Goal: Navigation & Orientation: Go to known website

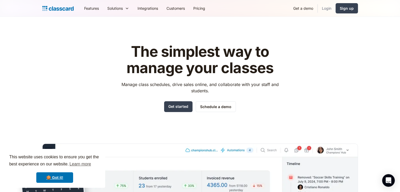
click at [326, 7] on link "Login" at bounding box center [326, 8] width 18 height 12
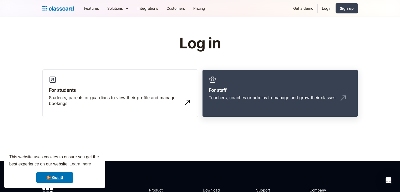
click at [246, 105] on link "For staff Teachers, coaches or admins to manage and grow their classes" at bounding box center [280, 93] width 156 height 48
